Goal: Task Accomplishment & Management: Complete application form

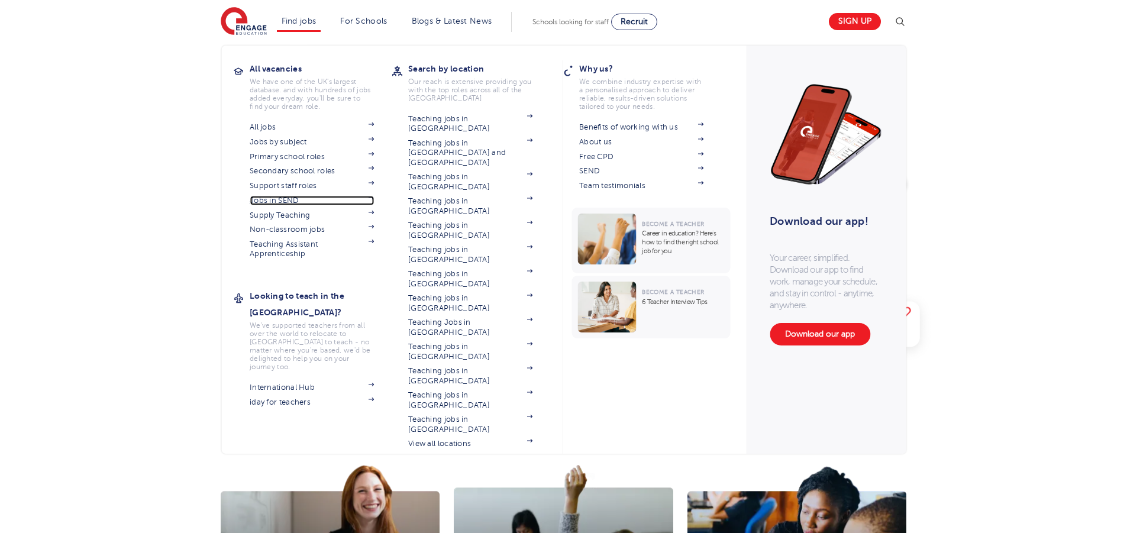
click at [294, 199] on link "Jobs in SEND" at bounding box center [312, 200] width 124 height 9
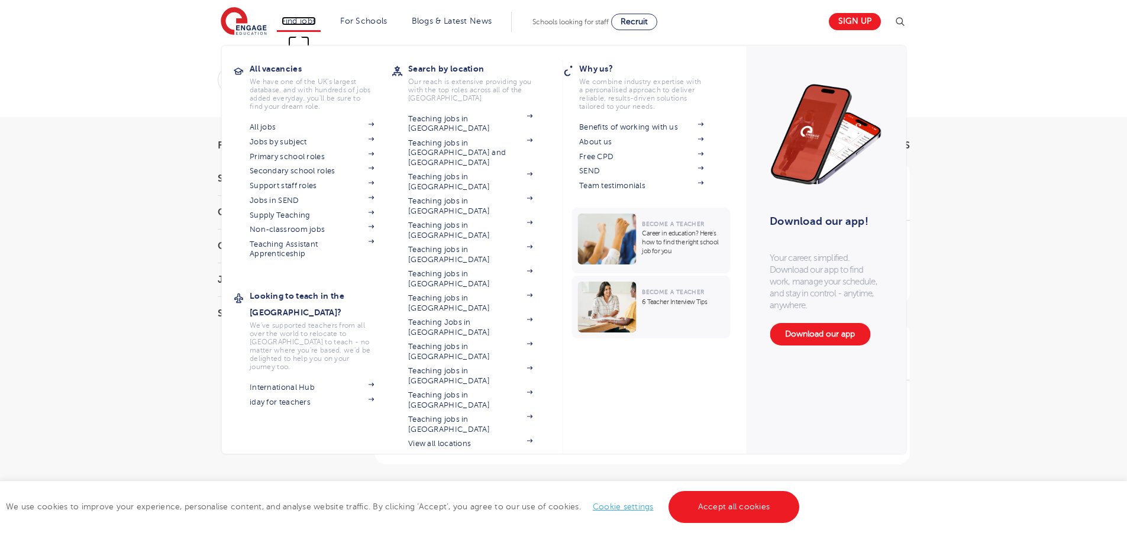
click at [309, 23] on link "Find jobs" at bounding box center [299, 21] width 35 height 9
click at [310, 187] on link "Support staff roles" at bounding box center [312, 185] width 124 height 9
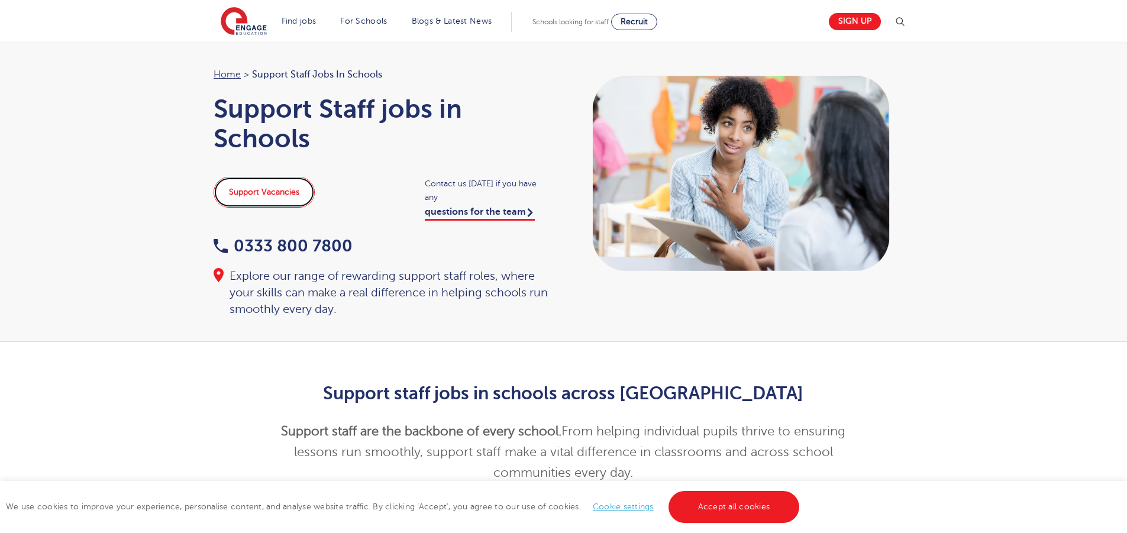
click at [273, 191] on link "Support Vacancies" at bounding box center [264, 192] width 101 height 31
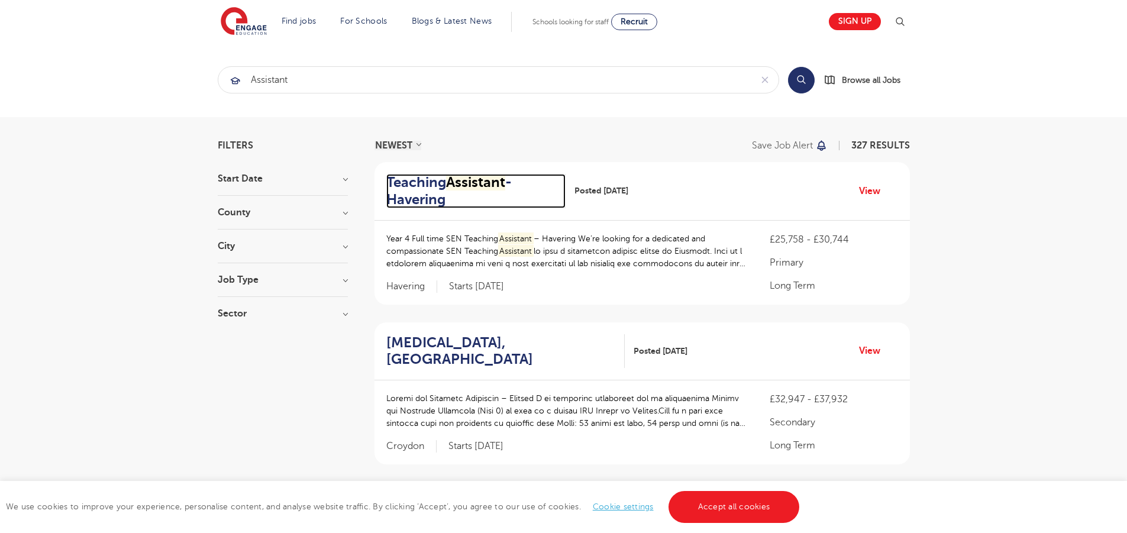
click at [427, 190] on h2 "Teaching Assistant -Havering" at bounding box center [471, 191] width 170 height 34
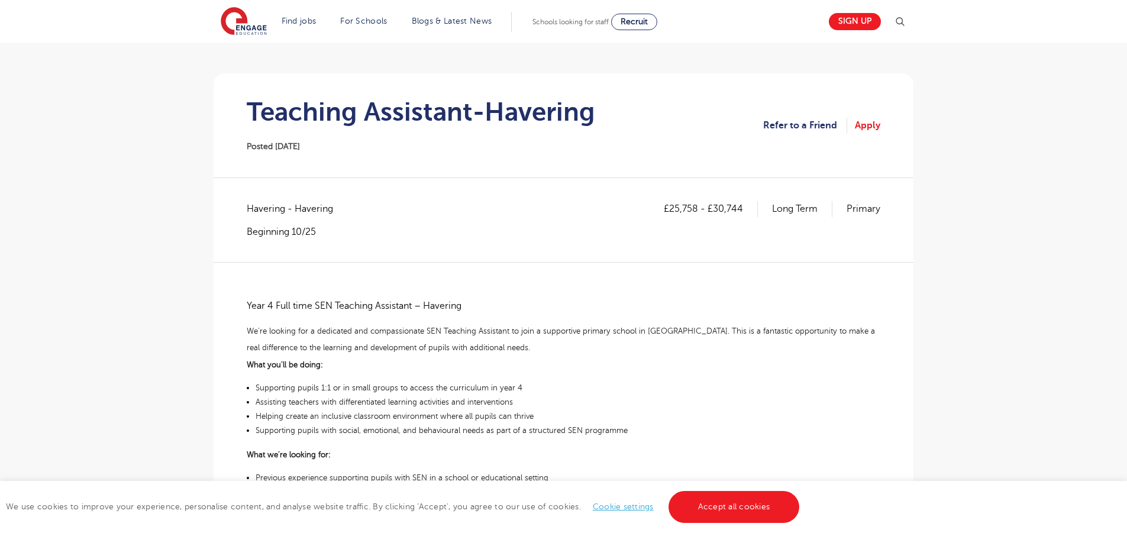
scroll to position [78, 0]
click at [871, 127] on link "Apply" at bounding box center [867, 127] width 25 height 15
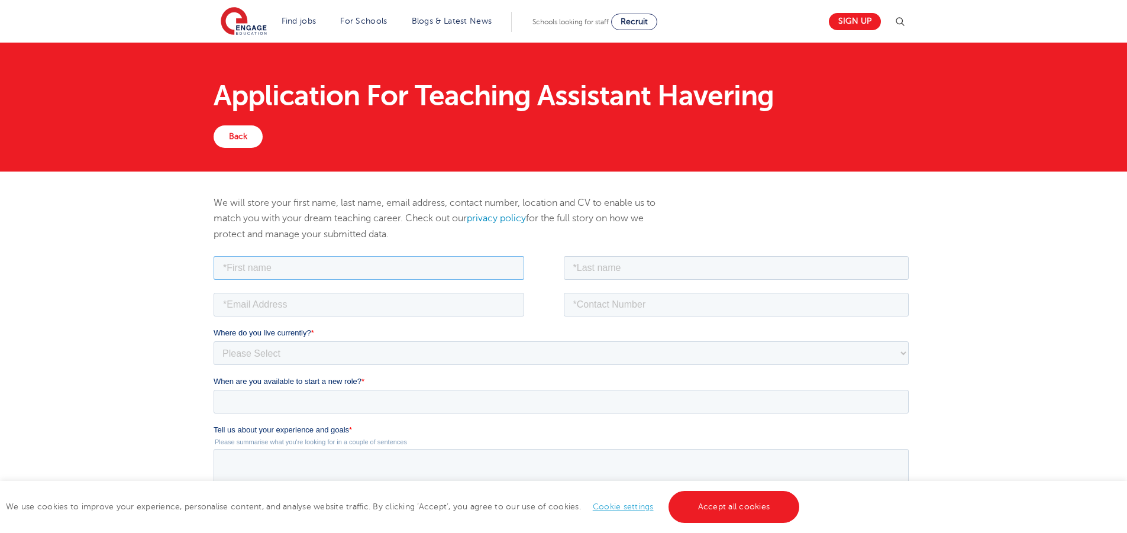
click at [252, 276] on input "text" at bounding box center [369, 268] width 311 height 24
click at [252, 271] on input "text" at bounding box center [369, 268] width 311 height 24
type input "AARON"
click at [640, 267] on input "text" at bounding box center [737, 268] width 346 height 24
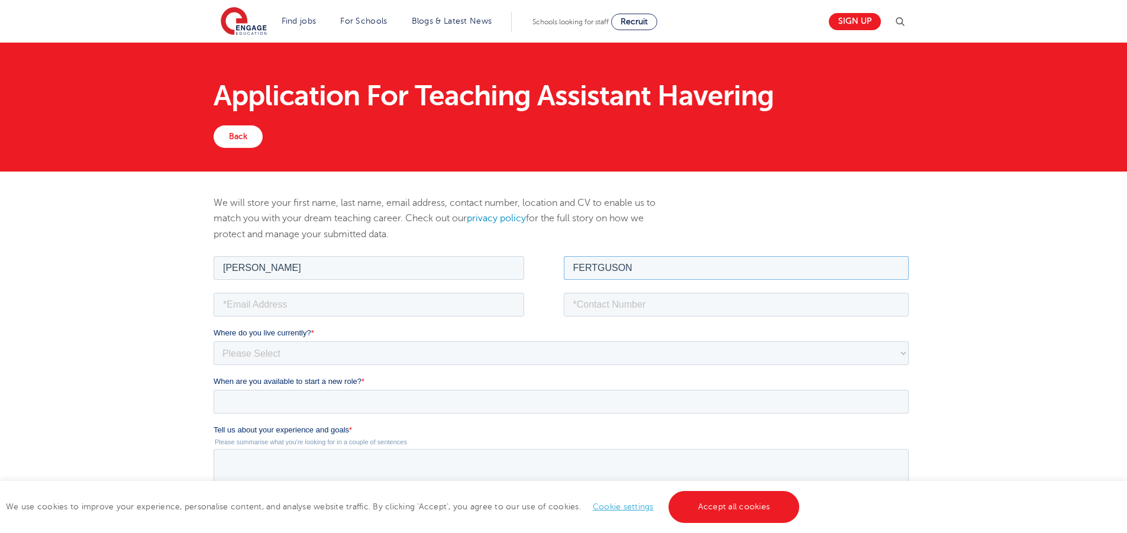
type input "FERTGUSON"
click at [344, 301] on input "email" at bounding box center [369, 304] width 311 height 24
type input "ALEXGOOD666@AYHOO.COM"
click at [599, 306] on input "tel" at bounding box center [737, 304] width 346 height 24
type input "07376943462"
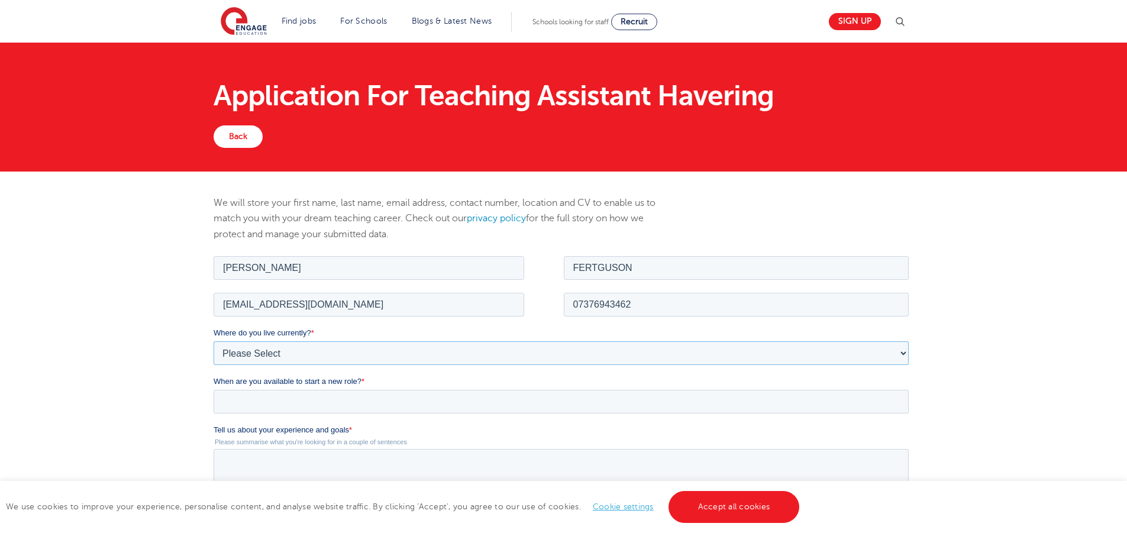
click at [294, 360] on select "Please Select UK Canada Ireland Australia New Zealand Europe USA South Africa J…" at bounding box center [561, 353] width 695 height 24
select select "UK"
click at [214, 341] on select "Please Select UK Canada Ireland Australia New Zealand Europe USA South Africa J…" at bounding box center [561, 353] width 695 height 24
click at [262, 408] on select "Please Select Overseas Barnsley Bedfordshire Berkshire Bournemouth Bracknell Fo…" at bounding box center [561, 401] width 695 height 24
select select "City of London"
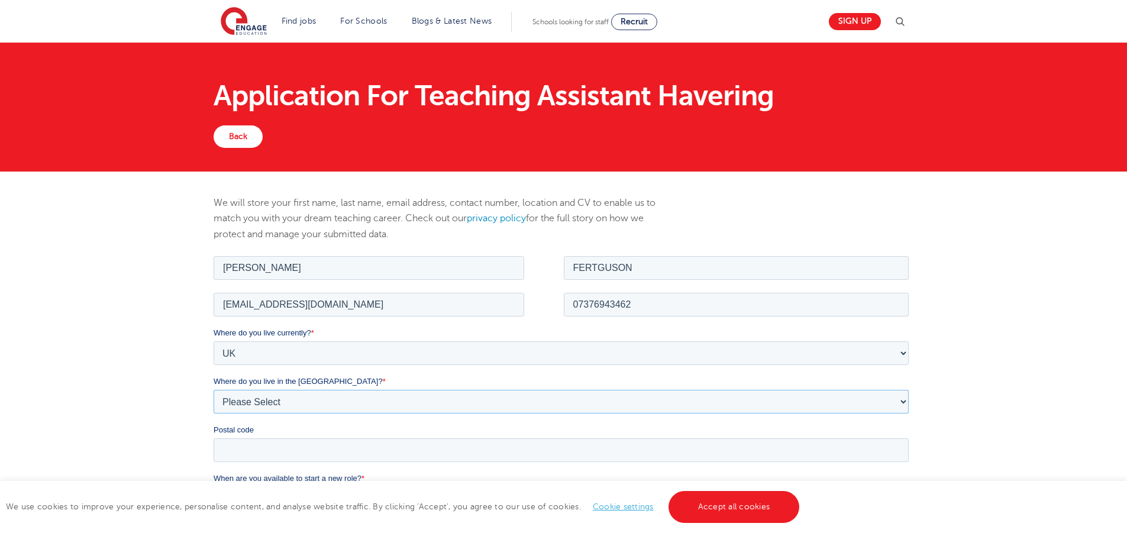
click at [214, 389] on select "Please Select Overseas Barnsley Bedfordshire Berkshire Bournemouth Bracknell Fo…" at bounding box center [561, 401] width 695 height 24
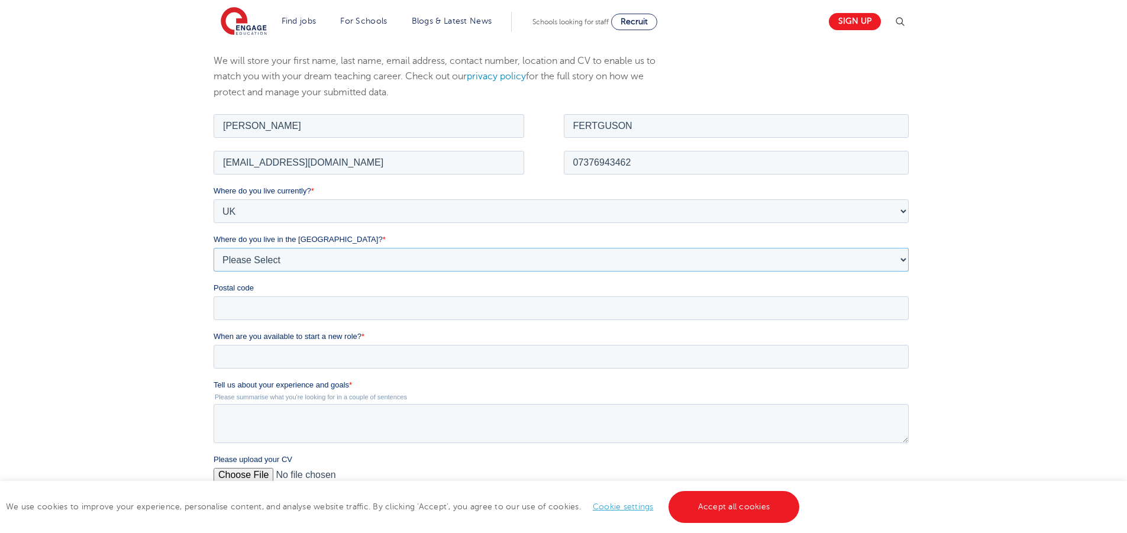
scroll to position [143, 0]
click at [268, 312] on input "Postal code" at bounding box center [561, 307] width 695 height 24
type input "E16 1LE"
click at [295, 371] on fieldset "When are you available to start a new role? *" at bounding box center [564, 353] width 700 height 49
click at [293, 363] on input "When are you available to start a new role? *" at bounding box center [561, 355] width 695 height 24
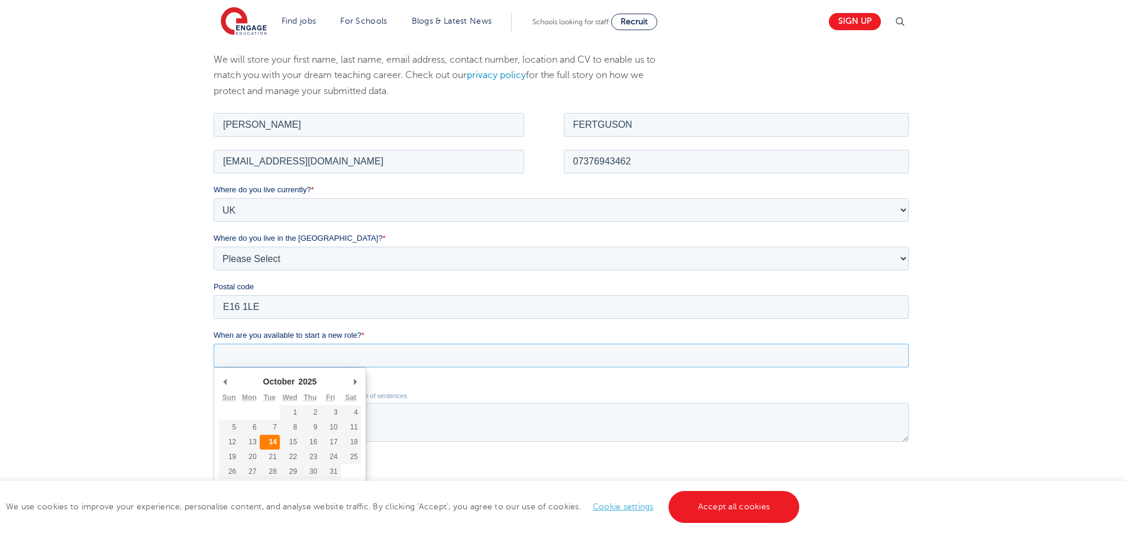
type div "2025-10-14"
type input "2025/10/14"
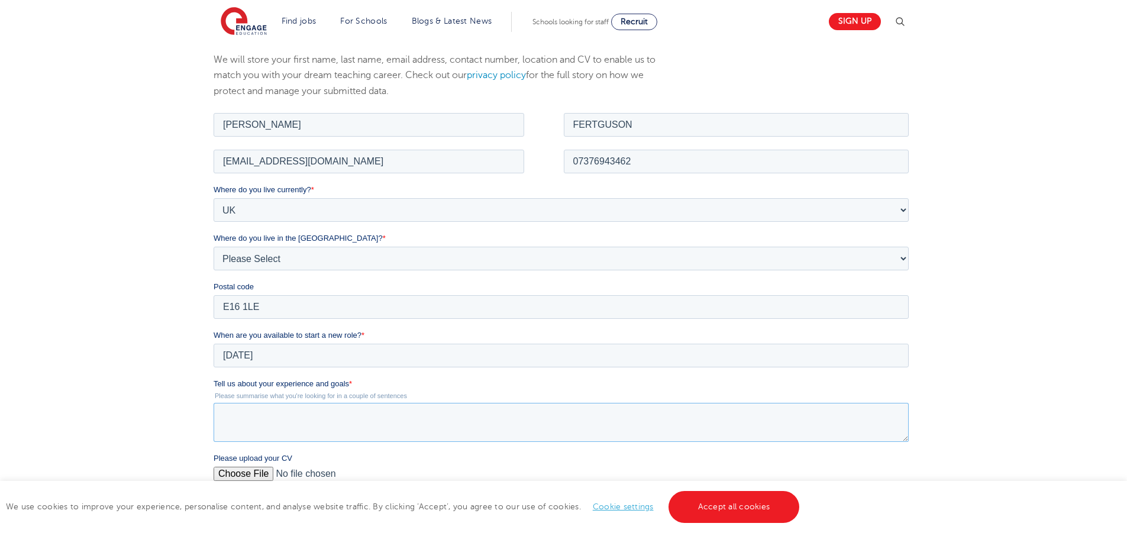
click at [275, 432] on textarea "Tell us about your experience and goals *" at bounding box center [561, 421] width 695 height 39
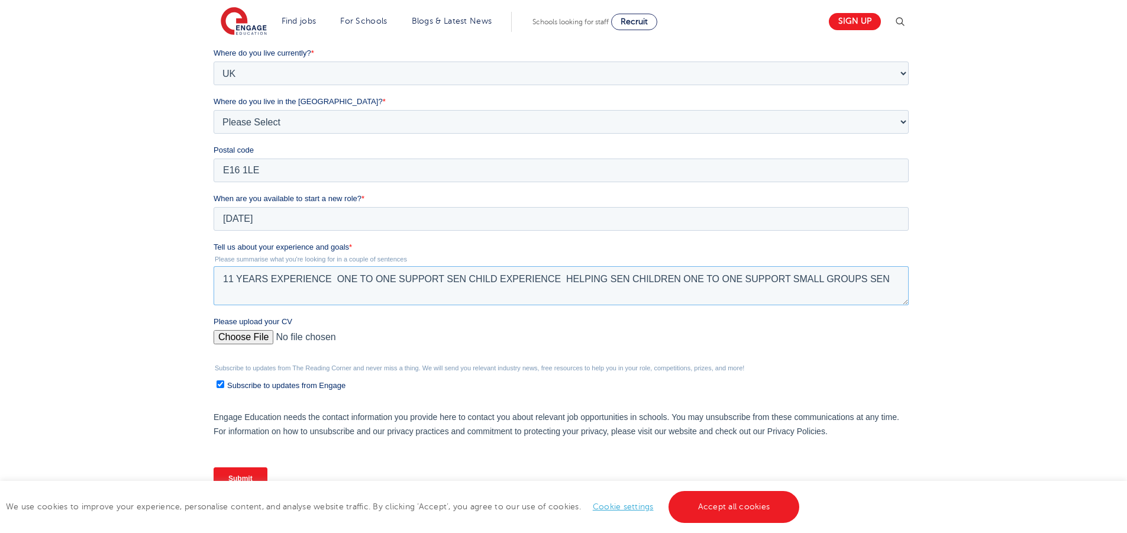
scroll to position [313, 0]
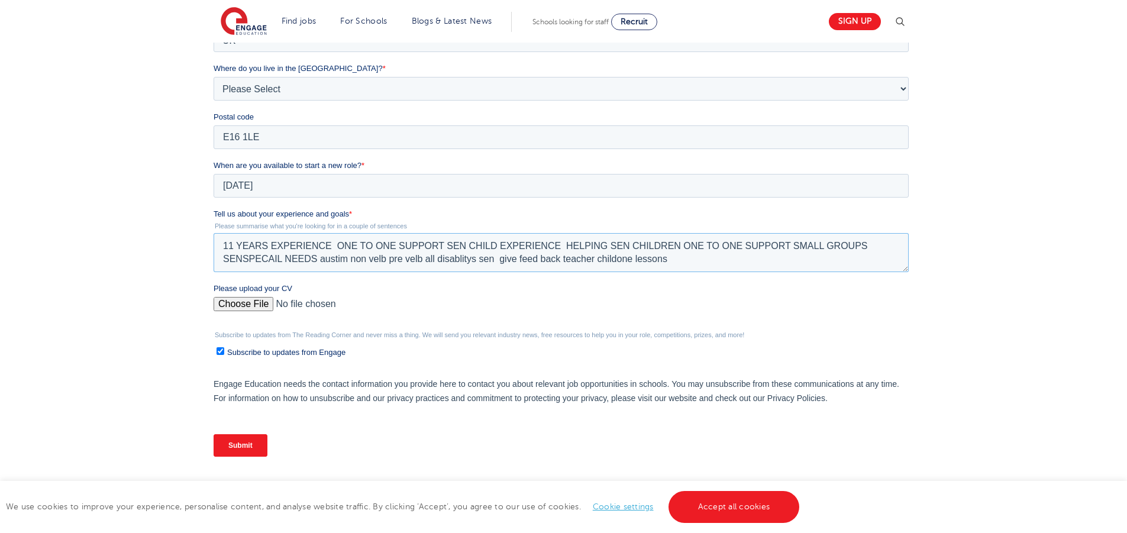
type textarea "11 YEARS EXPERIENCE ONE TO ONE SUPPORT SEN CHILD EXPERIENCE HELPING SEN CHILDRE…"
click at [234, 301] on input "Please upload your CV" at bounding box center [561, 309] width 695 height 24
type input "C:\fakepath\Aaron F. CV (1) (4) (25) (2)1111 (3) (4)222222 (1) (18) (7) (55) (1…"
click at [1006, 315] on div "We will store your first name, last name, email address, contact number, locati…" at bounding box center [563, 175] width 1127 height 632
click at [745, 498] on link "Accept all cookies" at bounding box center [734, 507] width 131 height 32
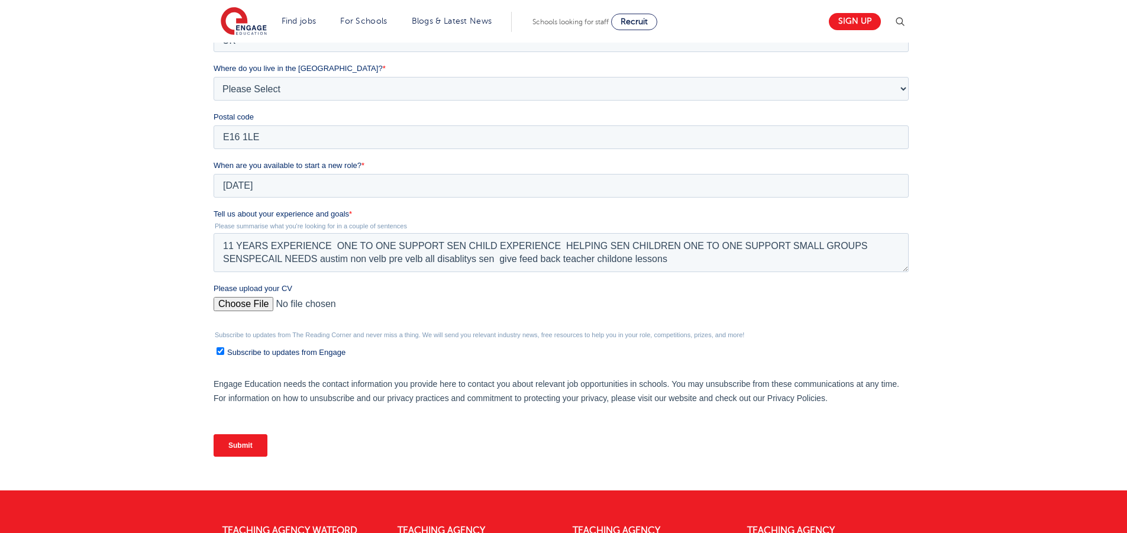
drag, startPoint x: 237, startPoint y: 442, endPoint x: 425, endPoint y: 371, distance: 201.1
click at [237, 442] on input "Submit" at bounding box center [241, 445] width 54 height 22
